Goal: Transaction & Acquisition: Book appointment/travel/reservation

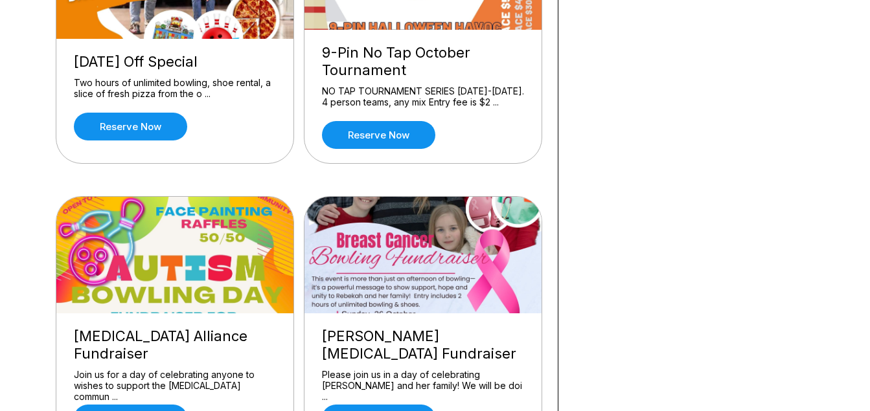
scroll to position [1438, 0]
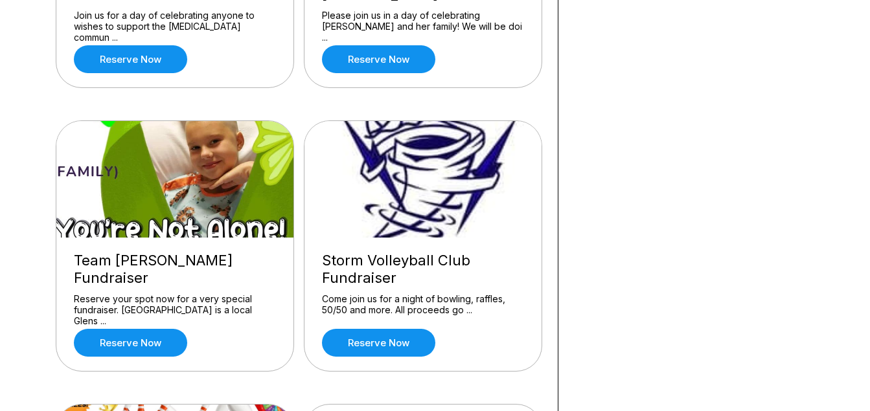
click at [135, 350] on div "Team [PERSON_NAME] Fundraiser Reserve your spot now for a very special fundrais…" at bounding box center [174, 304] width 237 height 133
click at [141, 337] on link "Reserve now" at bounding box center [130, 343] width 113 height 28
